Goal: Task Accomplishment & Management: Complete application form

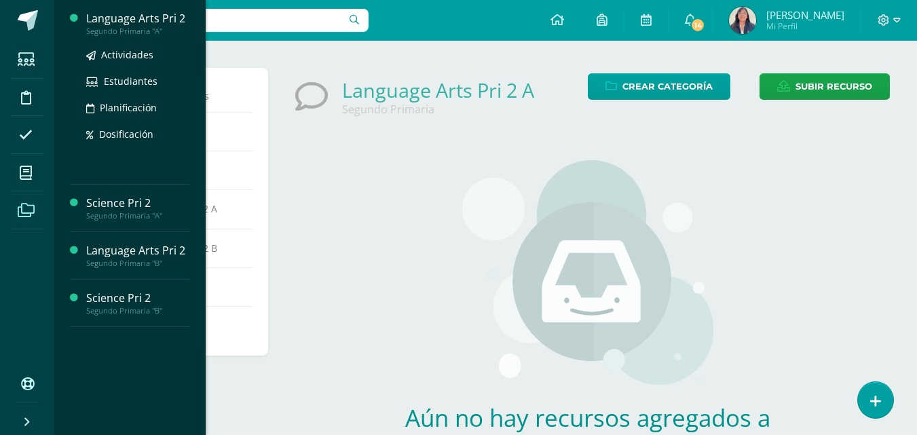
click at [128, 29] on div "Segundo Primaria "A"" at bounding box center [137, 31] width 103 height 10
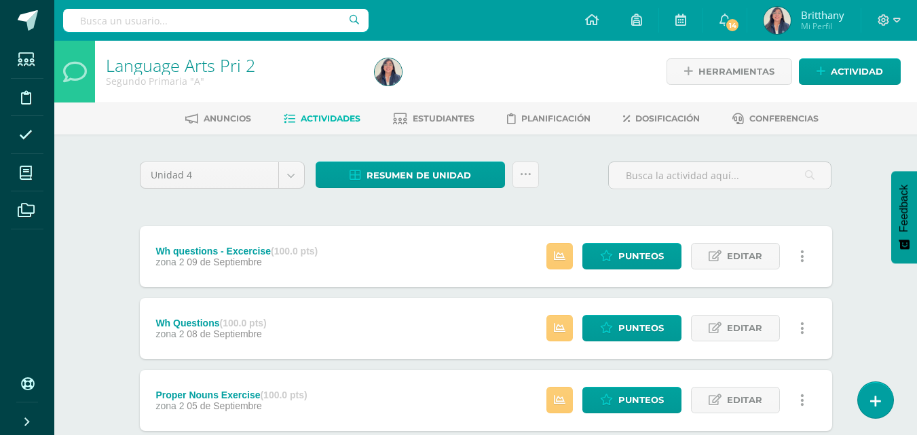
click at [863, 65] on span "Actividad" at bounding box center [857, 71] width 52 height 25
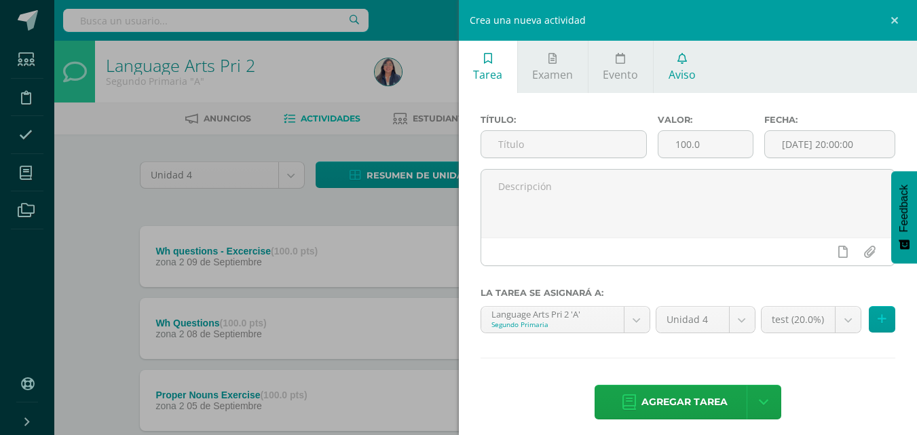
click at [681, 65] on link "Aviso" at bounding box center [682, 67] width 56 height 52
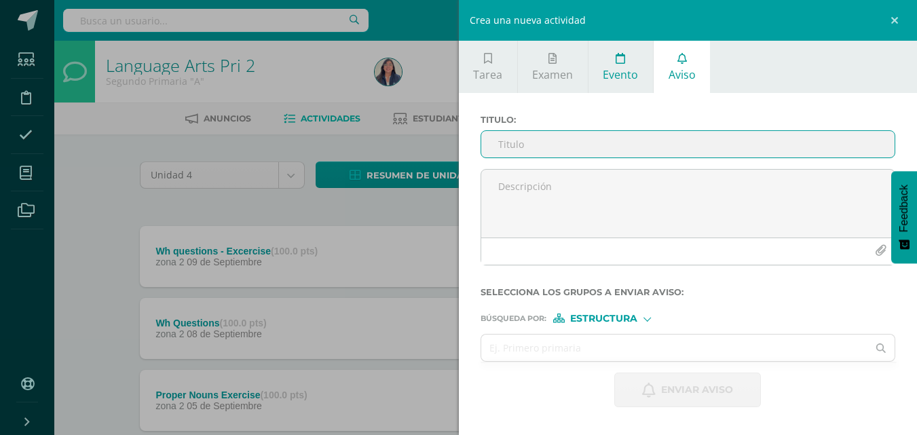
click at [632, 65] on link "Evento" at bounding box center [621, 67] width 65 height 52
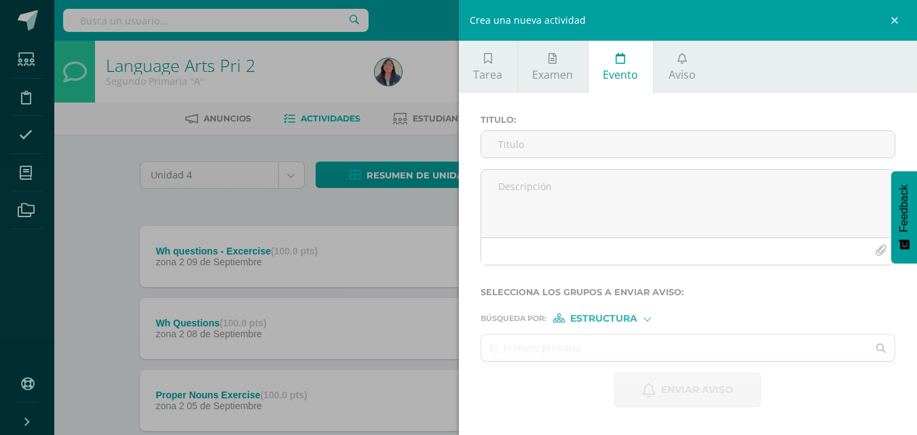
scroll to position [18, 0]
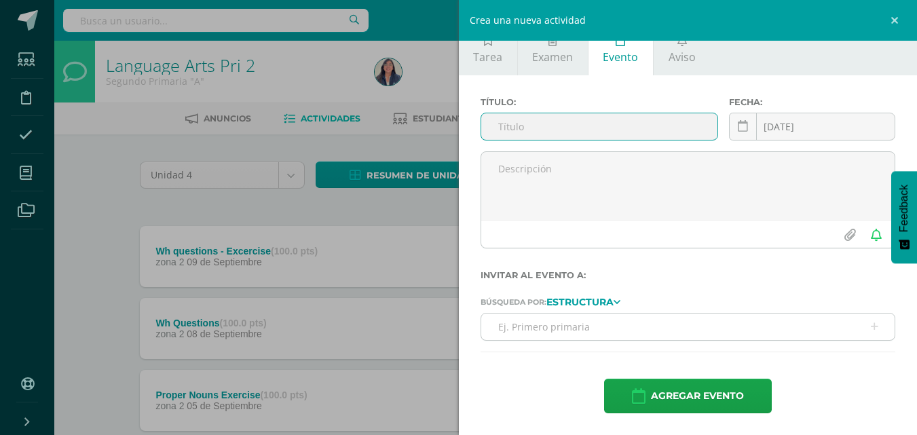
click at [729, 322] on input "text" at bounding box center [688, 327] width 414 height 26
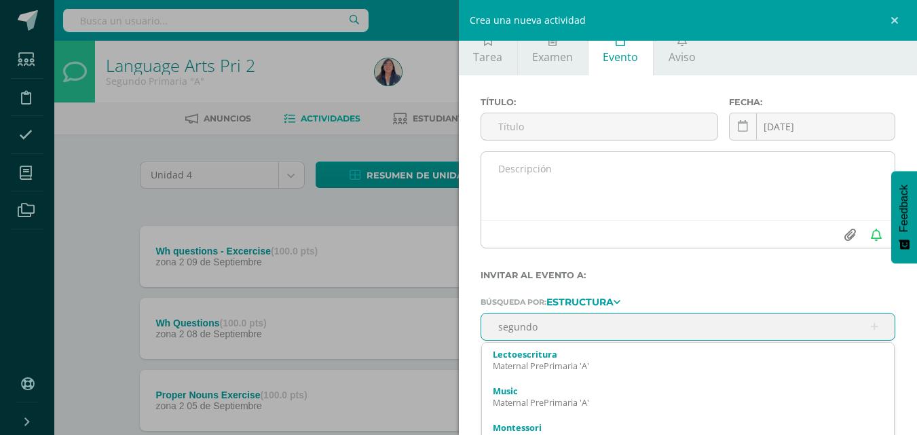
type input "segundo"
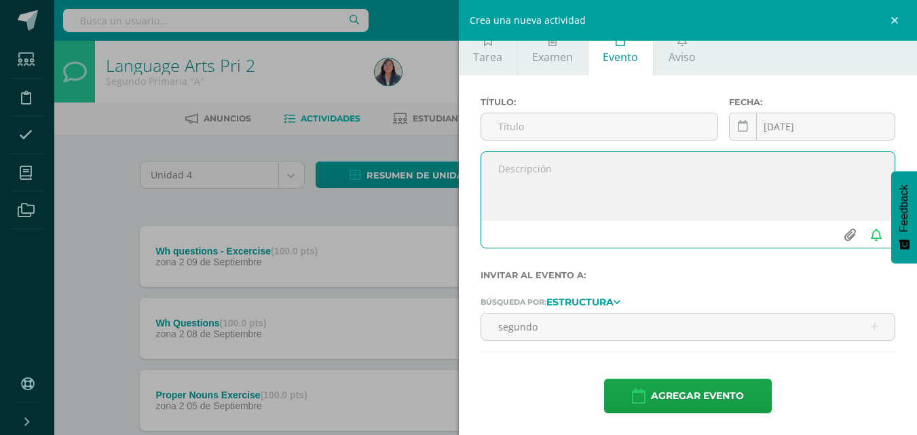
click at [838, 228] on input "file" at bounding box center [849, 235] width 26 height 26
type input "C:\fakepath\Renacimiento (1).png"
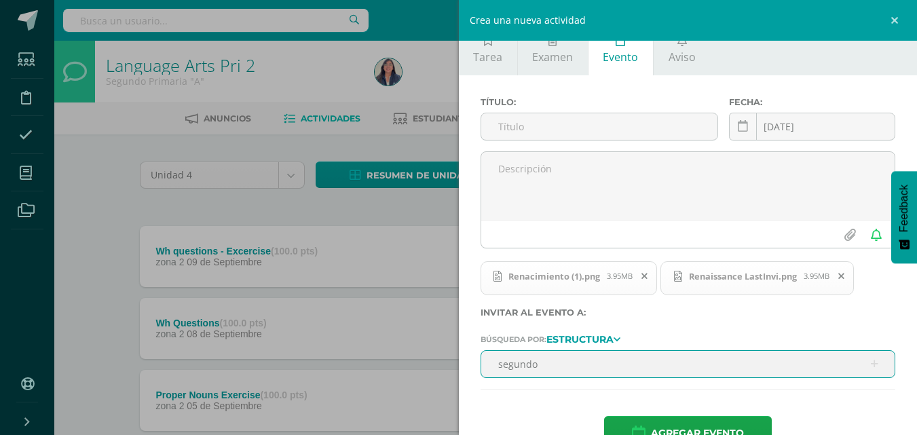
click at [672, 357] on input "segundo" at bounding box center [688, 364] width 414 height 26
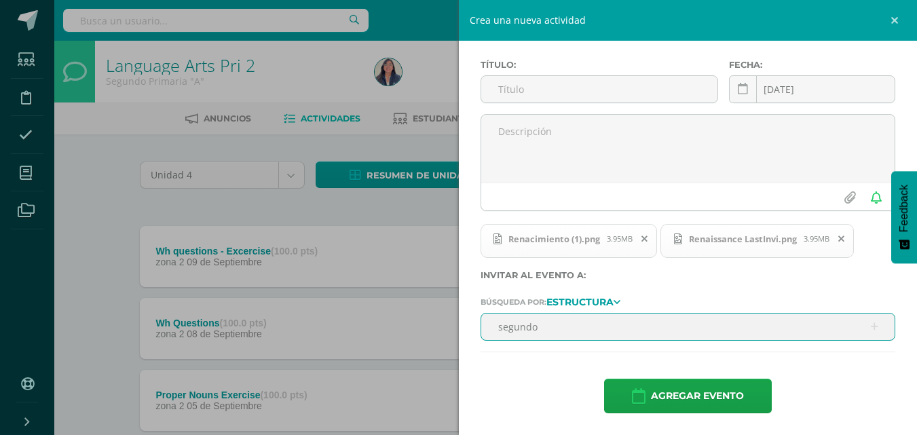
click at [710, 332] on input "segundo" at bounding box center [688, 327] width 414 height 26
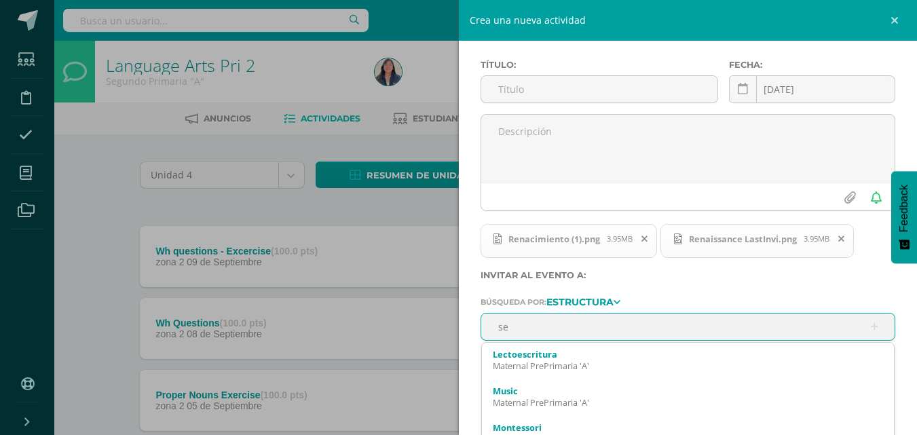
type input "s"
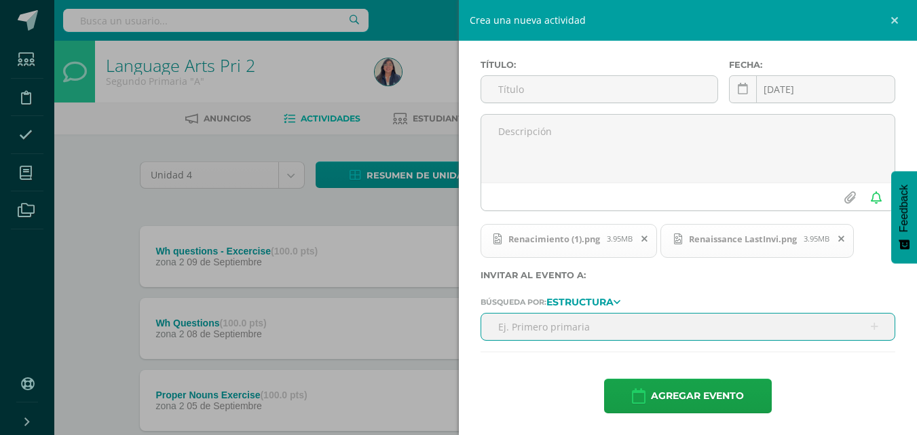
type input "S"
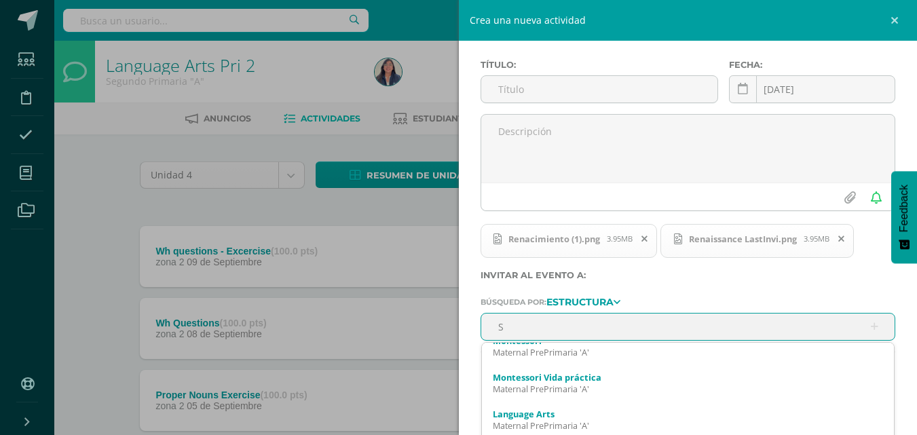
scroll to position [100, 0]
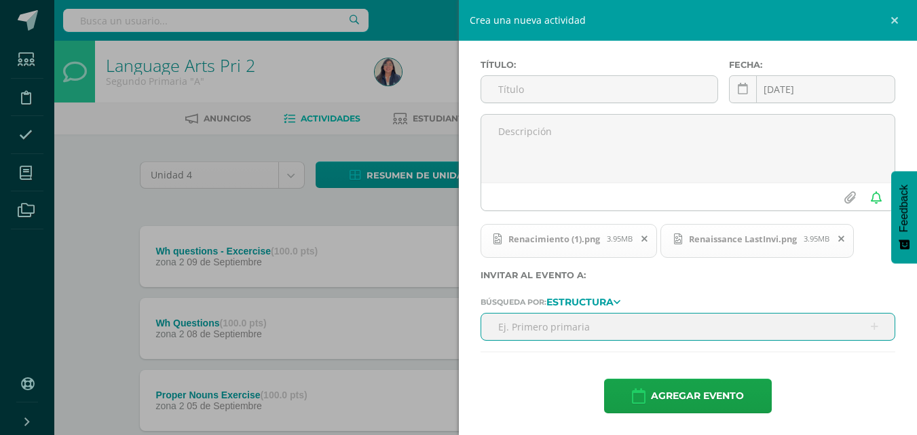
click at [843, 239] on icon at bounding box center [842, 239] width 6 height 10
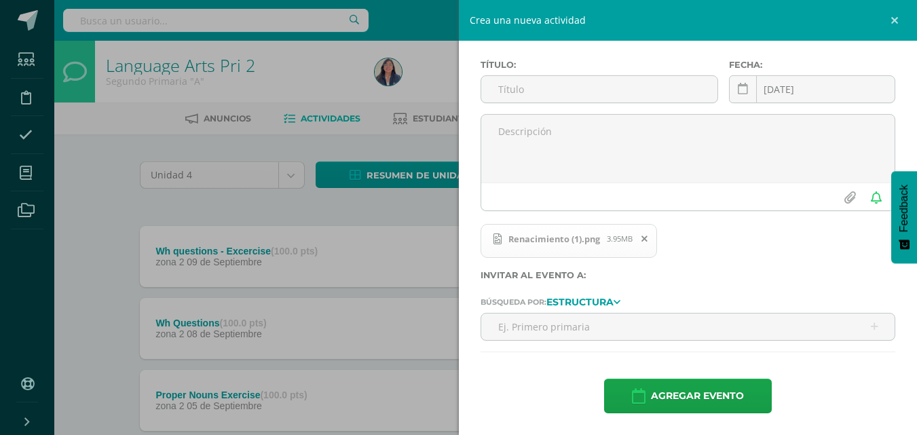
click at [644, 236] on icon at bounding box center [645, 239] width 6 height 10
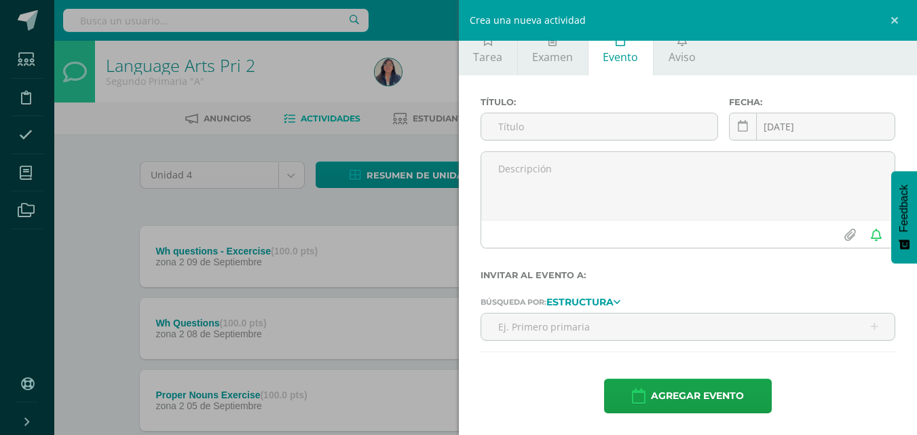
scroll to position [18, 0]
click at [894, 15] on link at bounding box center [897, 20] width 41 height 41
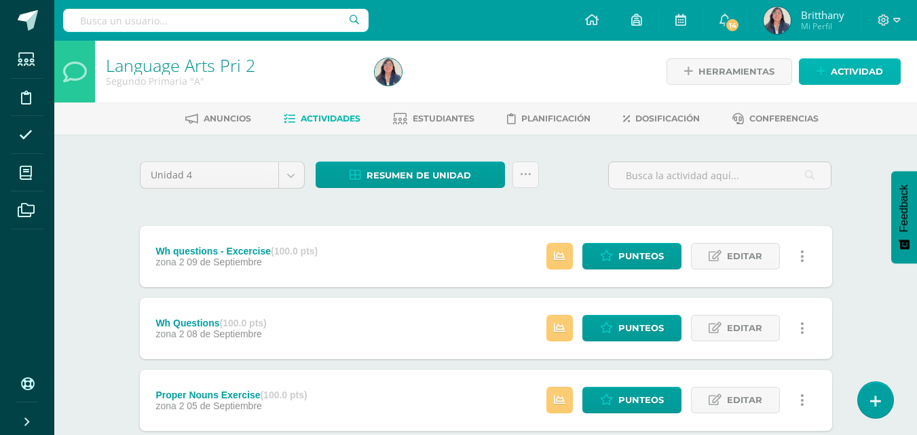
click at [834, 62] on span "Actividad" at bounding box center [857, 71] width 52 height 25
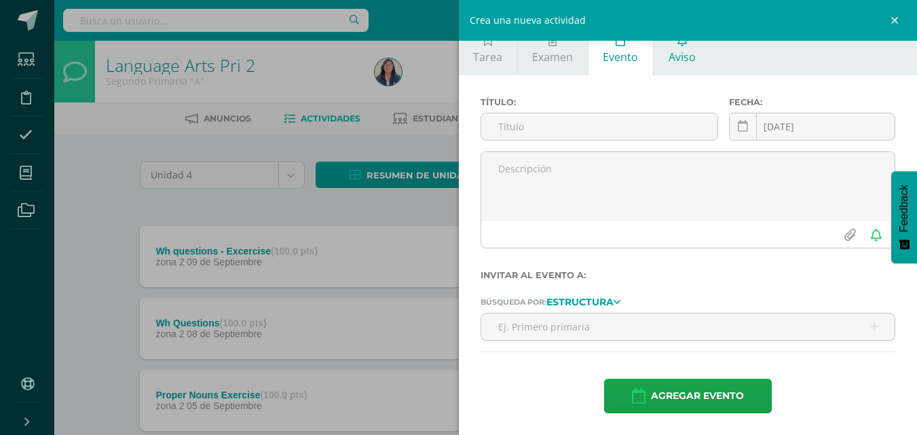
click at [695, 62] on link "Aviso" at bounding box center [682, 49] width 56 height 52
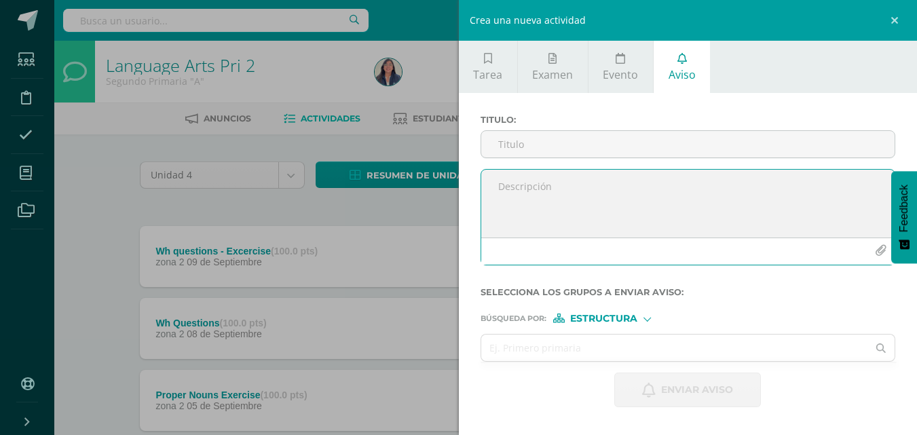
click at [875, 253] on icon "button" at bounding box center [881, 251] width 12 height 12
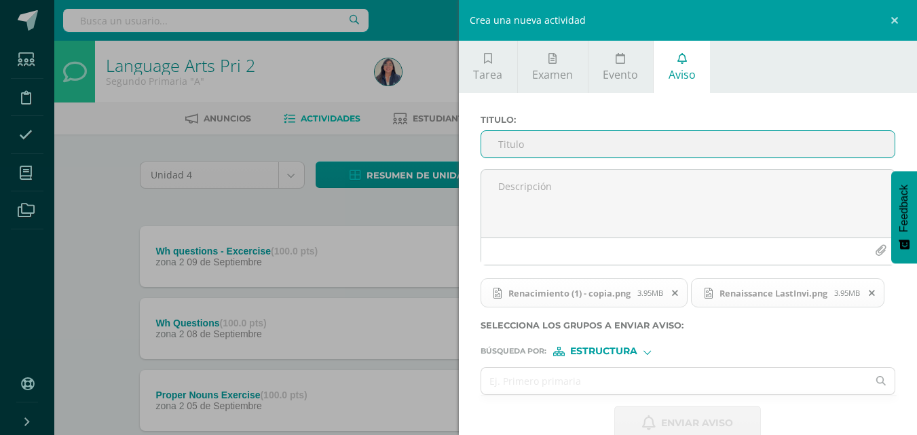
click at [726, 143] on input "Titulo :" at bounding box center [688, 144] width 414 height 26
click at [542, 136] on input "R" at bounding box center [688, 144] width 414 height 26
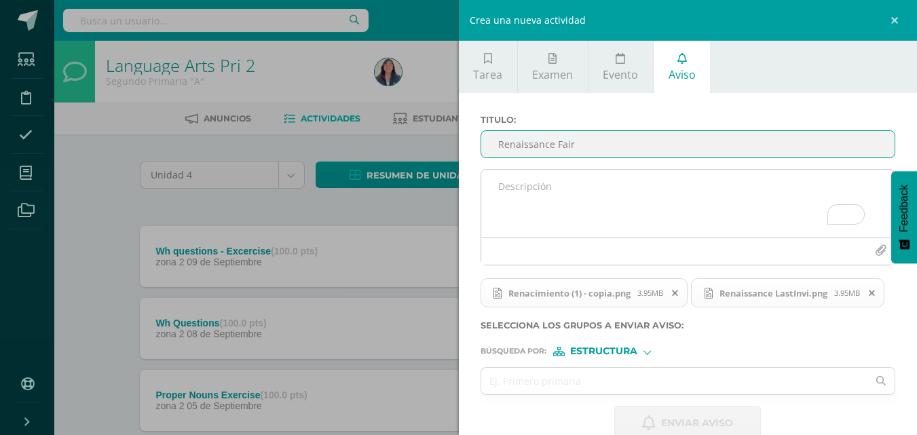
type input "Renaissance Fair"
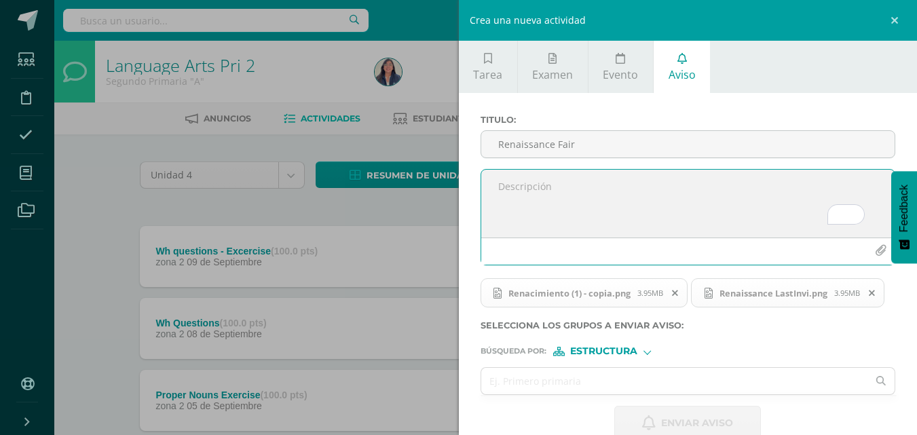
click at [617, 208] on textarea "To enrich screen reader interactions, please activate Accessibility in Grammarl…" at bounding box center [688, 204] width 414 height 68
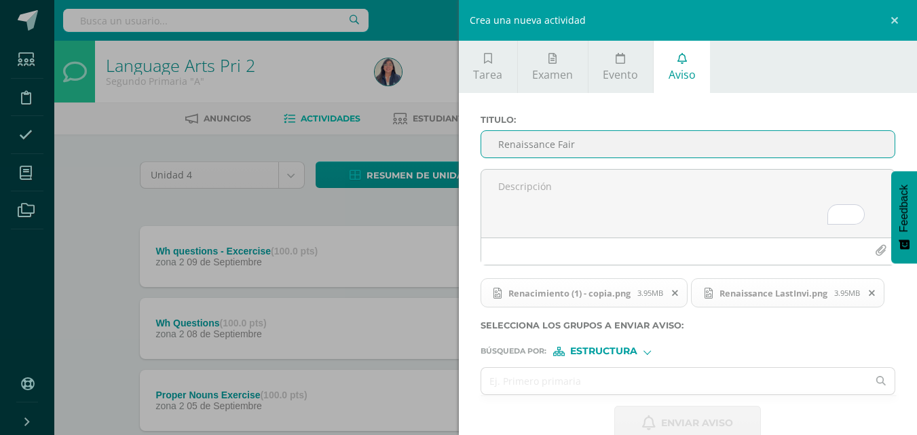
click at [492, 145] on input "Renaissance Fair" at bounding box center [688, 144] width 414 height 26
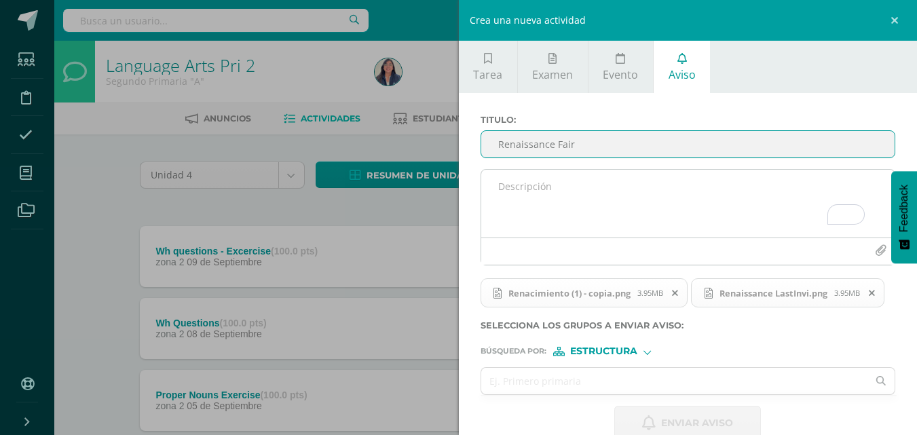
click at [567, 185] on textarea "To enrich screen reader interactions, please activate Accessibility in Grammarl…" at bounding box center [688, 204] width 414 height 68
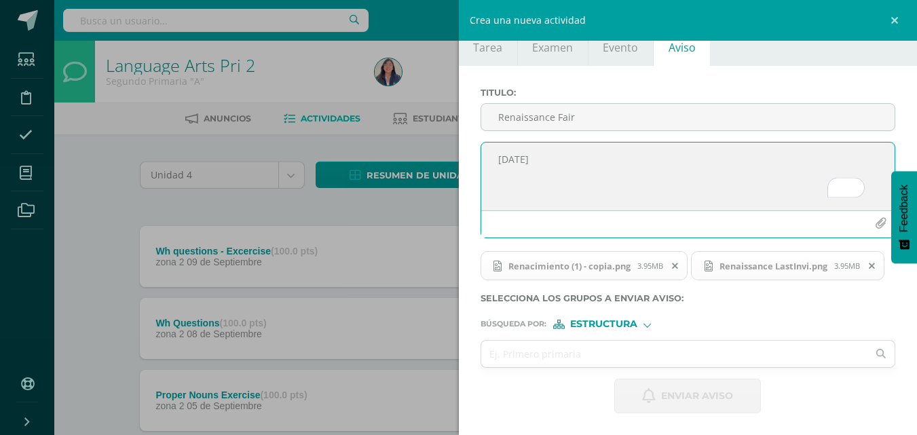
scroll to position [60, 0]
type textarea "19th [DATE]"
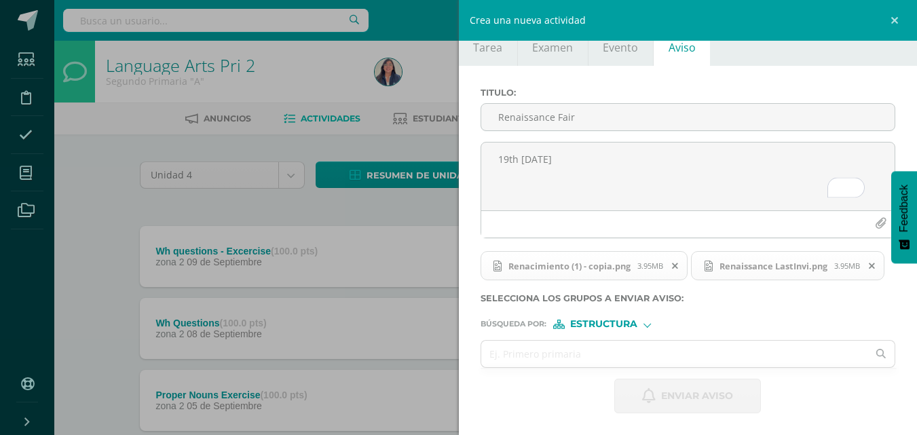
click at [631, 325] on span "Estructura" at bounding box center [603, 323] width 67 height 7
click at [644, 341] on span "Estructura" at bounding box center [620, 342] width 67 height 7
click at [628, 327] on span "Estructura" at bounding box center [603, 323] width 67 height 7
click at [610, 341] on span "Estructura" at bounding box center [620, 342] width 67 height 7
click at [610, 351] on input "text" at bounding box center [674, 354] width 387 height 26
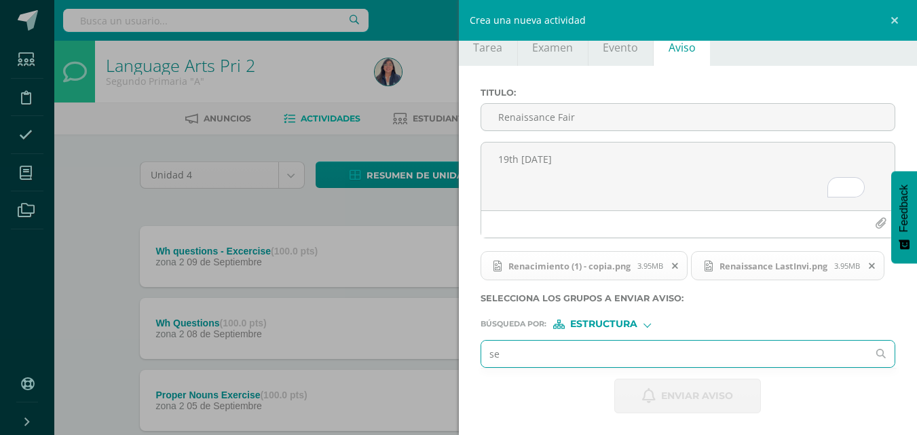
type input "seg"
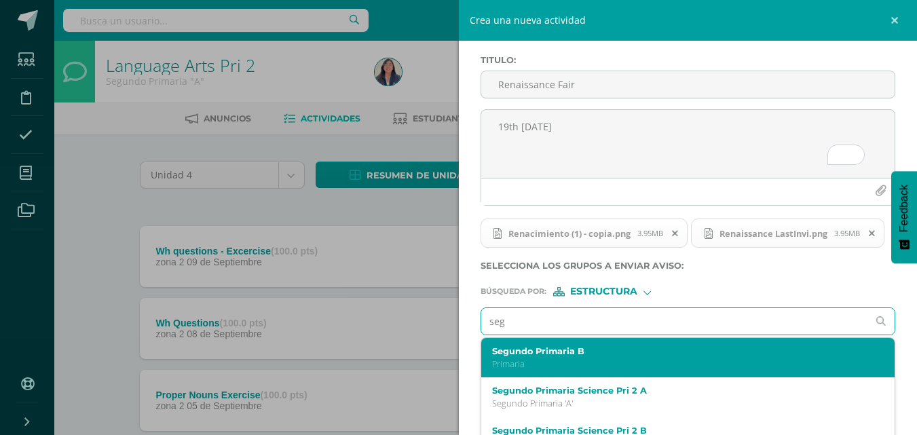
click at [584, 356] on label "Segundo Primaria B" at bounding box center [679, 351] width 375 height 10
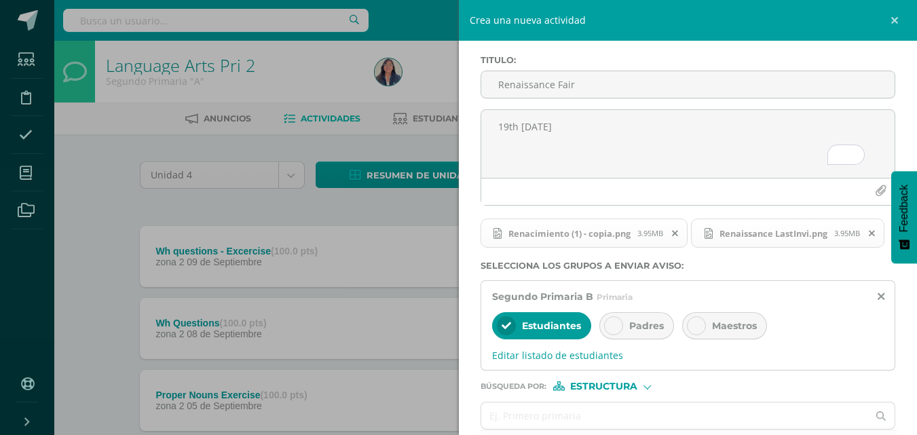
click at [662, 332] on span "Padres" at bounding box center [646, 326] width 35 height 12
click at [740, 332] on span "Maestros" at bounding box center [734, 326] width 45 height 12
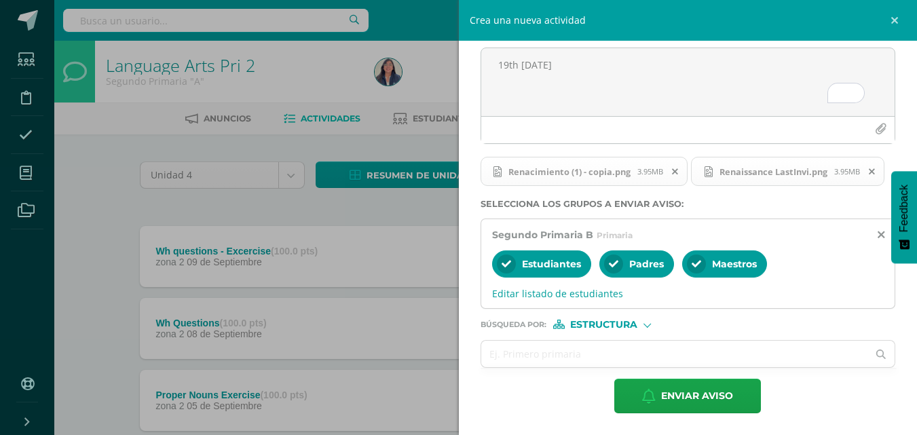
scroll to position [155, 0]
click at [633, 325] on span "Estructura" at bounding box center [603, 324] width 67 height 7
click at [492, 352] on input "text" at bounding box center [674, 354] width 387 height 26
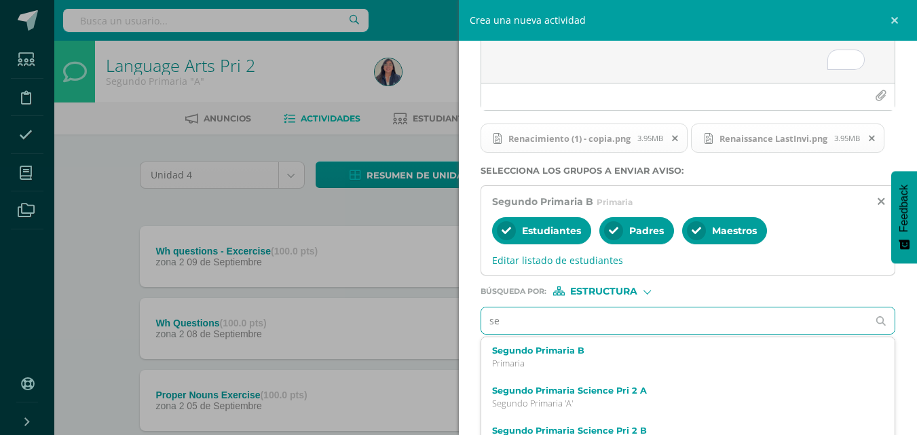
type input "seg"
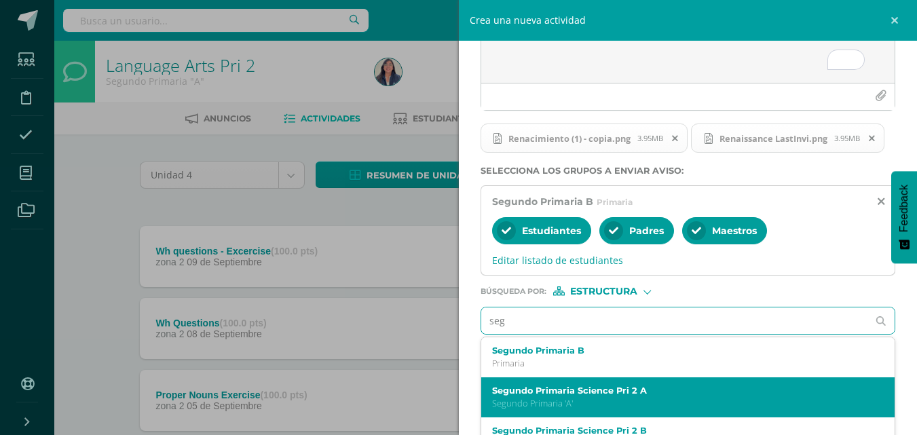
click at [497, 396] on label "Segundo Primaria Science Pri 2 A" at bounding box center [679, 391] width 375 height 10
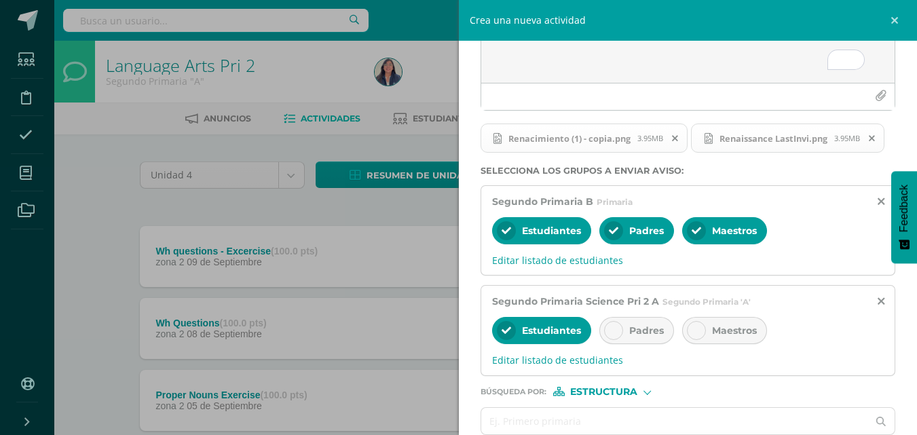
click at [661, 337] on span "Padres" at bounding box center [646, 331] width 35 height 12
click at [725, 337] on span "Maestros" at bounding box center [734, 331] width 45 height 12
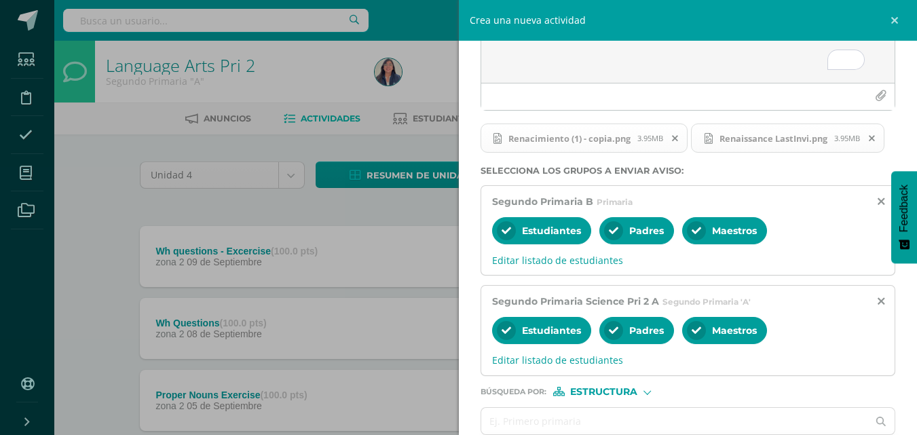
click at [904, 403] on div "Titulo : Renaissance Fair 19th [DATE] Renacimiento (1) - copia.png 3.95MB Renai…" at bounding box center [688, 220] width 459 height 564
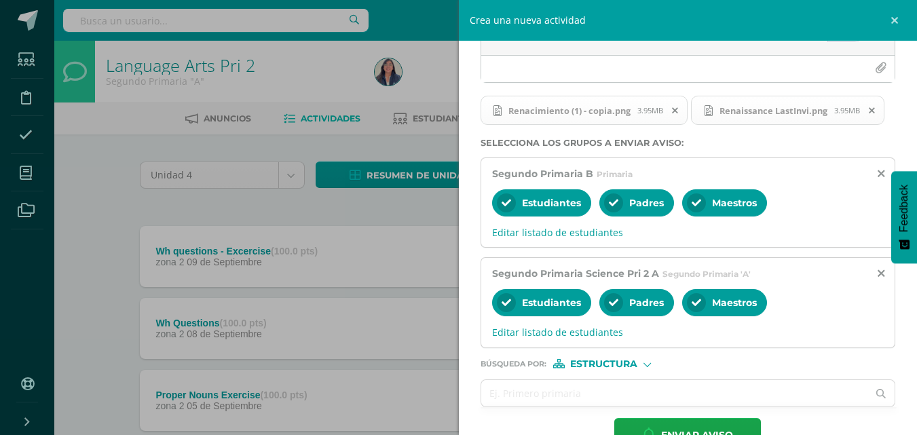
scroll to position [255, 0]
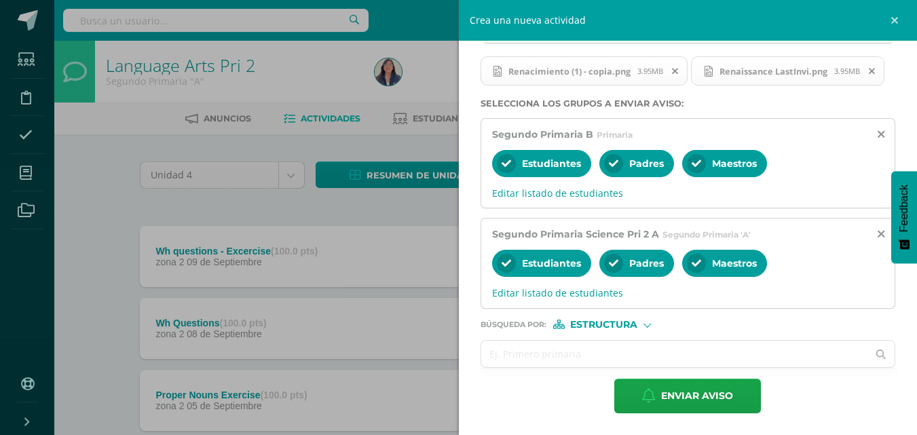
click at [665, 358] on input "text" at bounding box center [674, 354] width 387 height 26
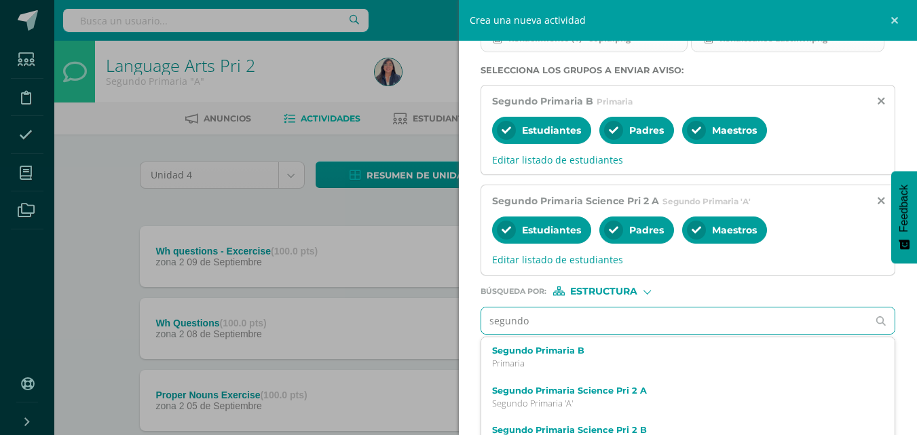
type input "segundo A"
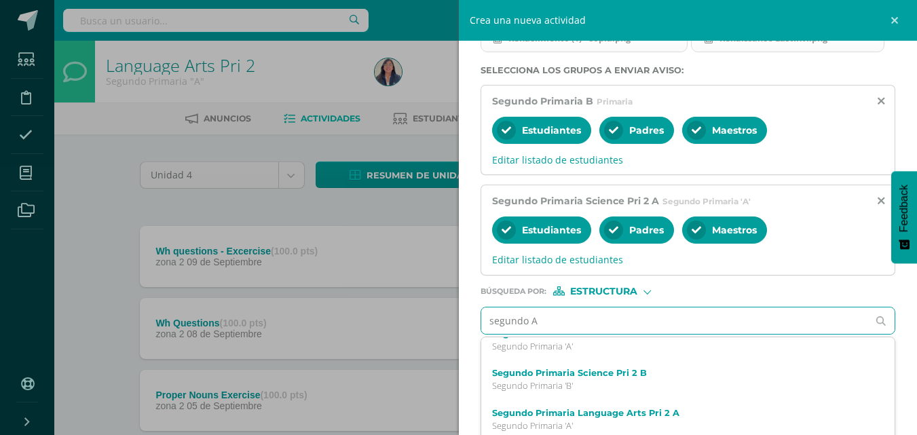
scroll to position [70, 0]
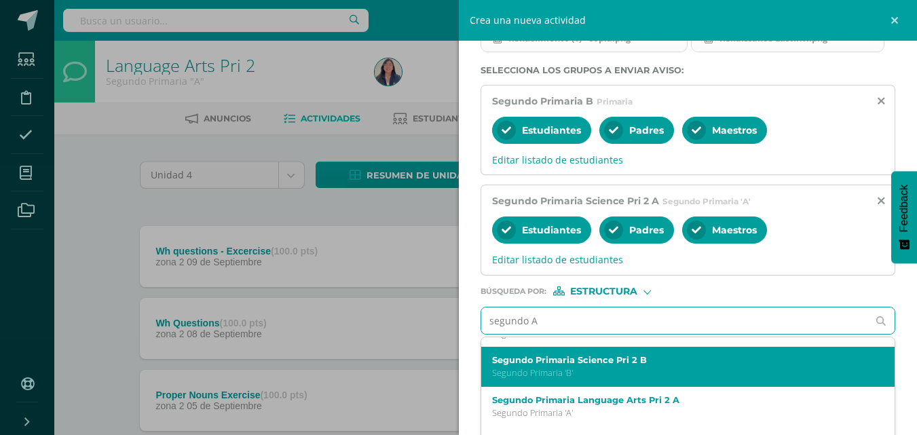
click at [584, 379] on p "Segundo Primaria 'B'" at bounding box center [679, 373] width 375 height 12
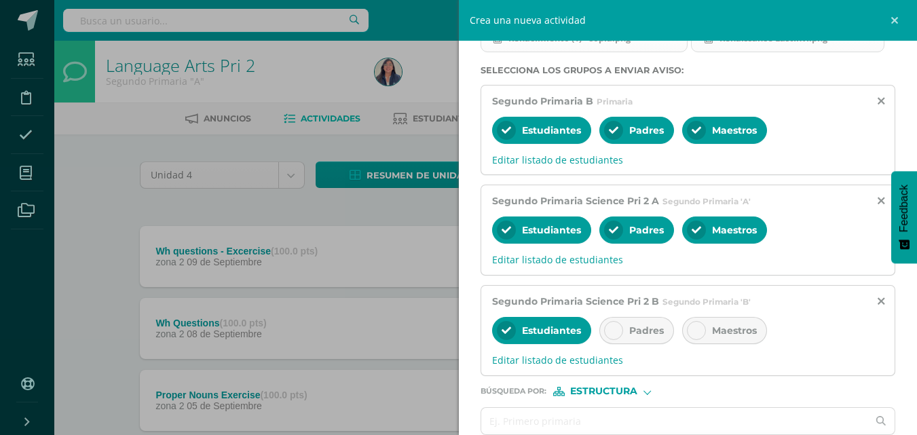
scroll to position [0, 0]
click at [631, 344] on div "Padres" at bounding box center [637, 330] width 75 height 27
click at [737, 337] on span "Maestros" at bounding box center [734, 331] width 45 height 12
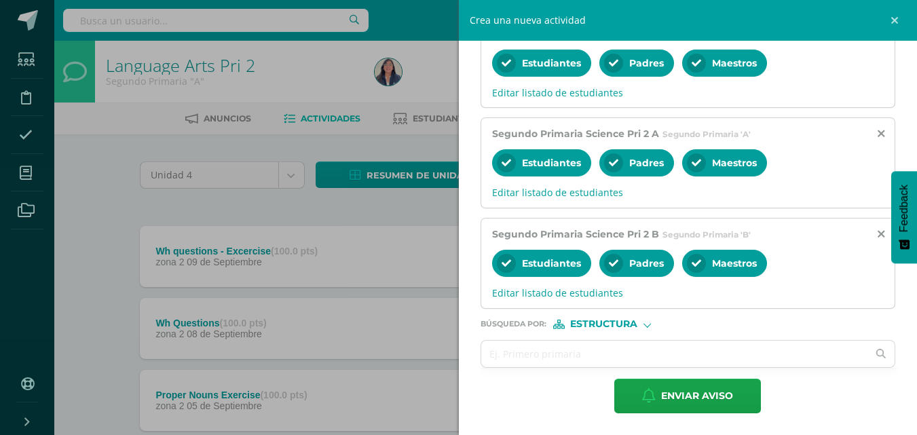
scroll to position [355, 0]
click at [657, 357] on input "text" at bounding box center [674, 354] width 387 height 26
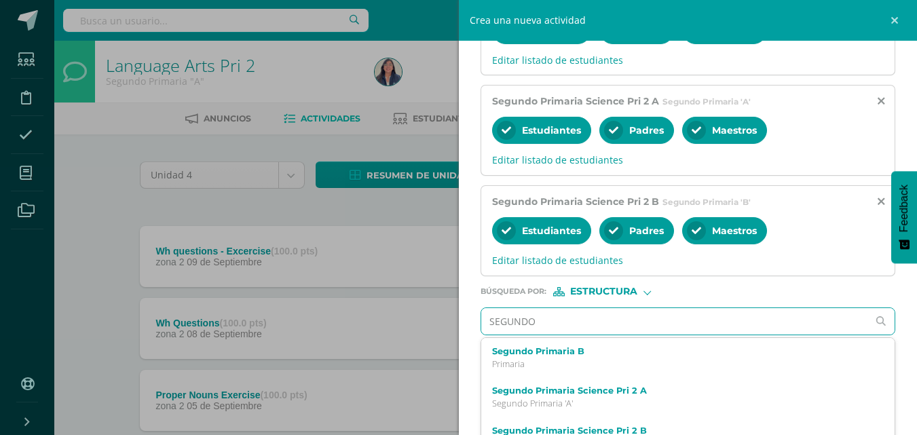
type input "SEGUNDO"
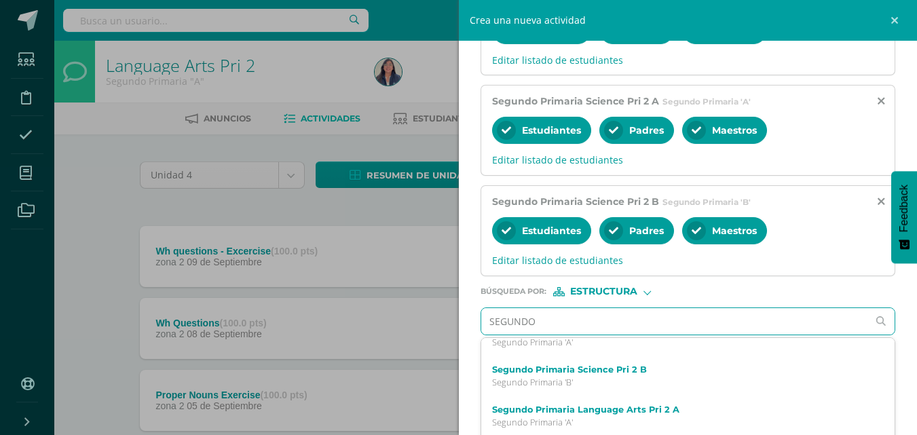
scroll to position [78, 0]
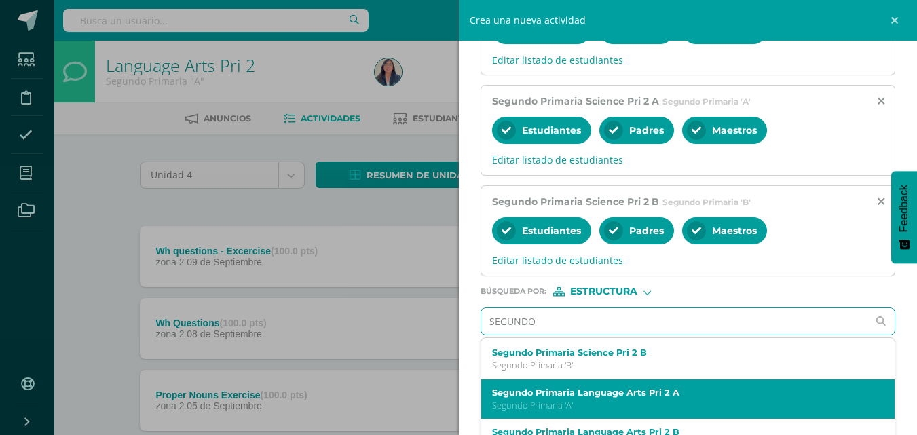
click at [667, 398] on label "Segundo Primaria Language Arts Pri 2 A" at bounding box center [679, 393] width 375 height 10
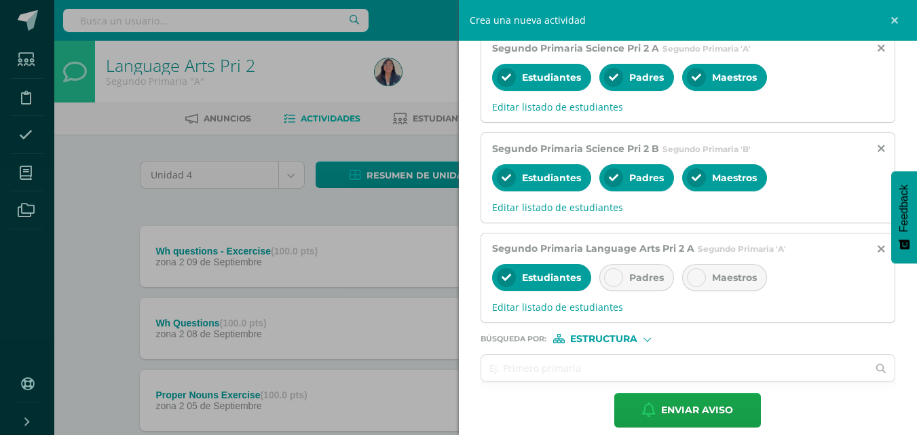
scroll to position [409, 0]
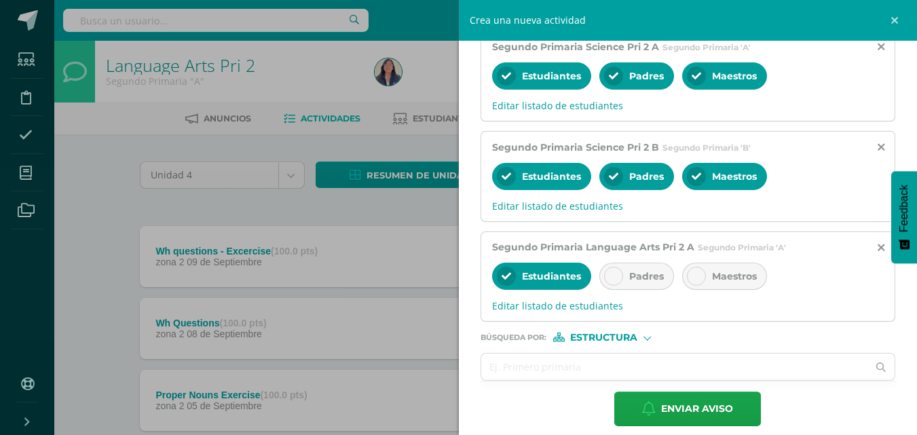
click at [640, 290] on div "Padres" at bounding box center [637, 276] width 75 height 27
click at [727, 282] on span "Maestros" at bounding box center [734, 276] width 45 height 12
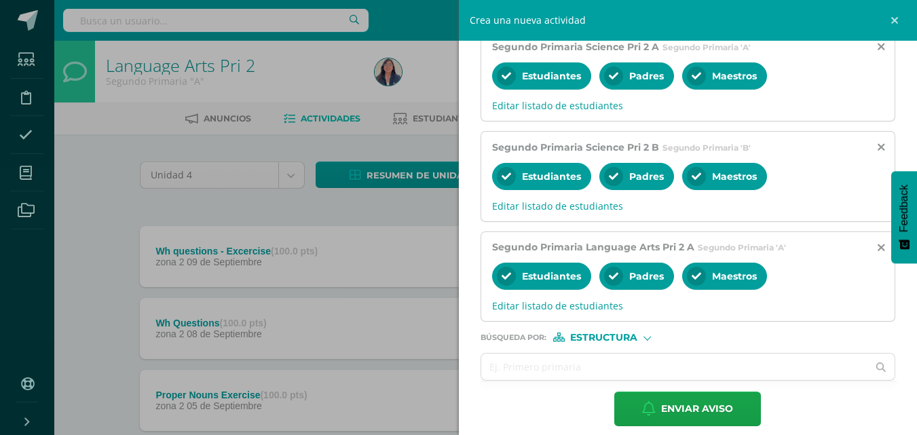
scroll to position [0, 0]
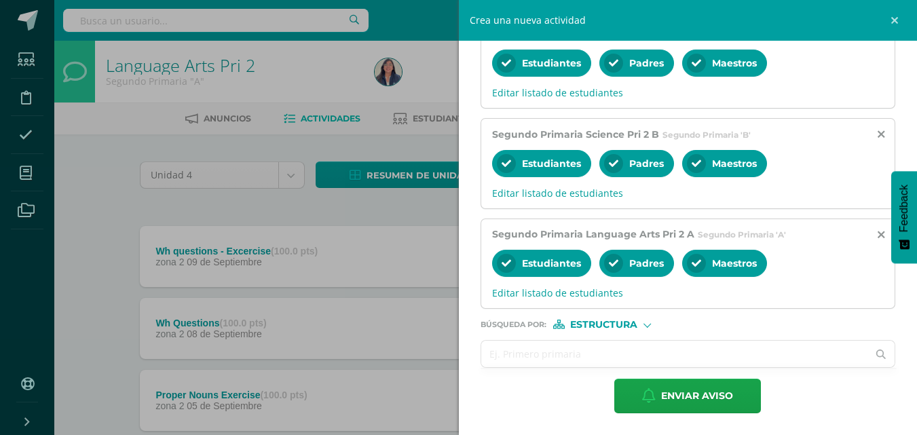
click at [653, 353] on input "text" at bounding box center [674, 354] width 387 height 26
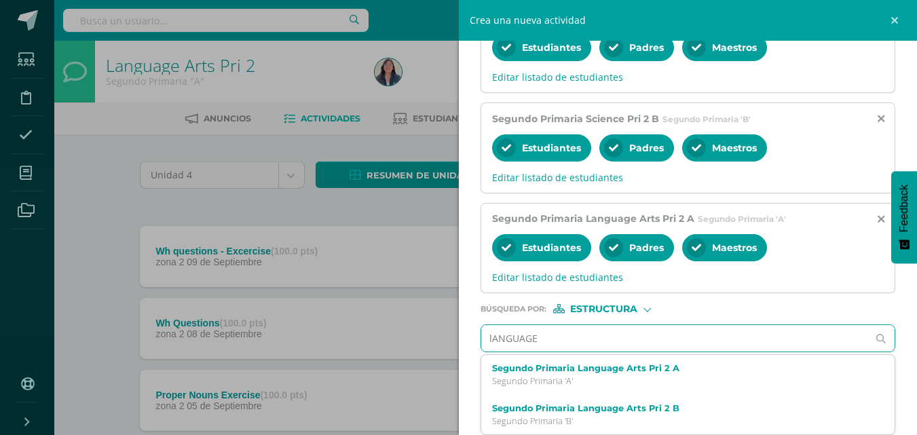
type input "lANGUAGE a"
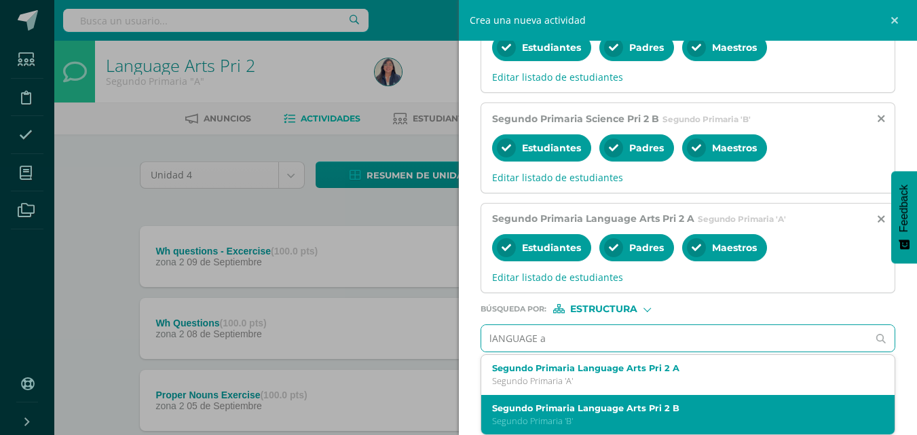
click at [647, 413] on label "Segundo Primaria Language Arts Pri 2 B" at bounding box center [679, 408] width 375 height 10
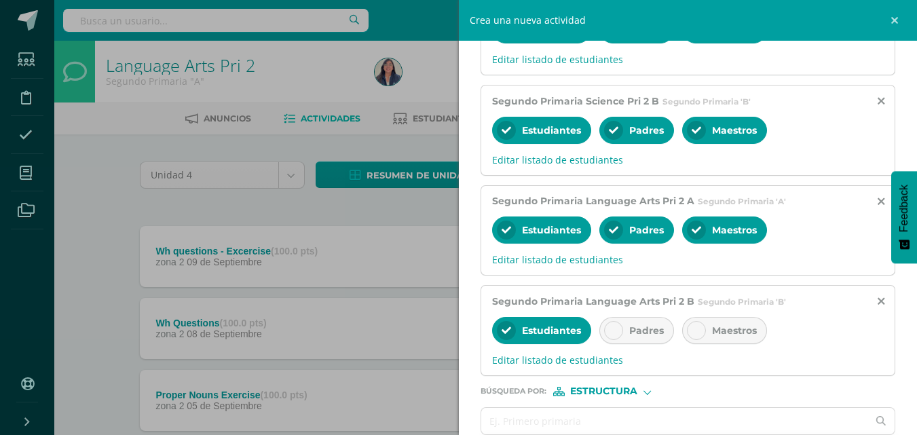
click at [638, 344] on div "Padres" at bounding box center [637, 330] width 75 height 27
click at [727, 337] on span "Maestros" at bounding box center [734, 331] width 45 height 12
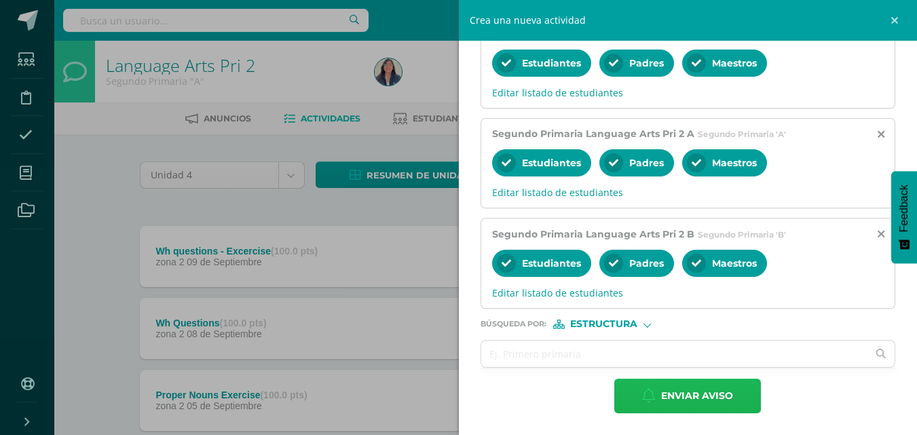
click at [665, 386] on span "Enviar aviso" at bounding box center [697, 396] width 72 height 33
